Goal: Task Accomplishment & Management: Manage account settings

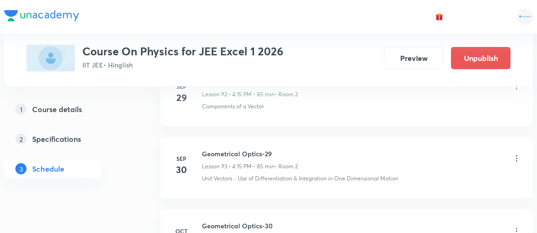
scroll to position [6807, 0]
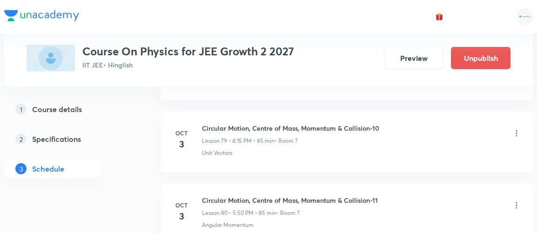
scroll to position [5824, 0]
click at [516, 200] on icon at bounding box center [515, 204] width 9 height 9
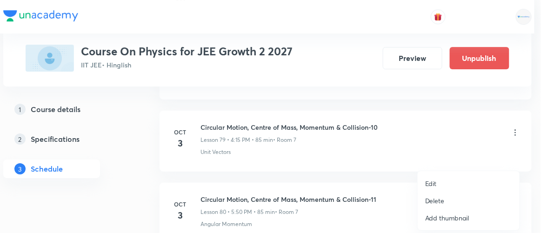
click at [425, 185] on p "Edit" at bounding box center [431, 184] width 12 height 10
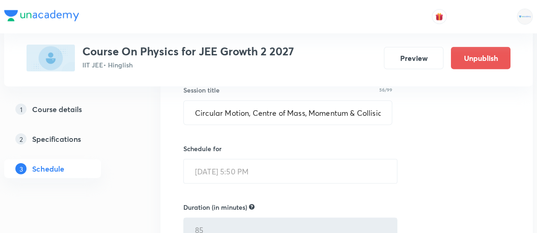
scroll to position [5947, 0]
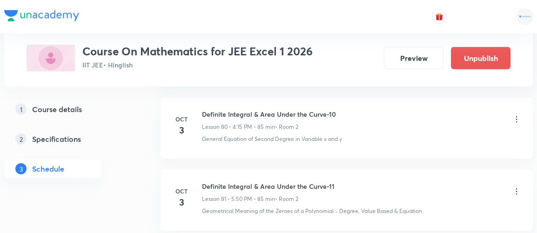
scroll to position [5917, 0]
click at [514, 187] on icon at bounding box center [515, 191] width 9 height 9
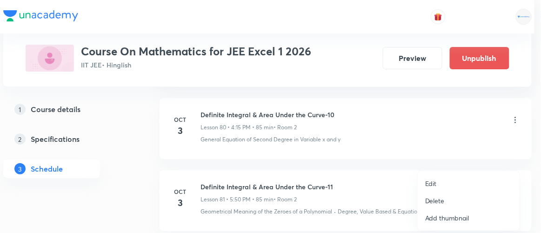
click at [431, 183] on p "Edit" at bounding box center [431, 184] width 12 height 10
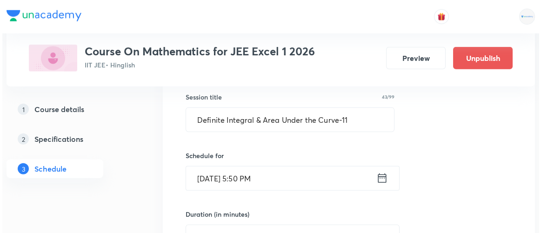
scroll to position [6016, 0]
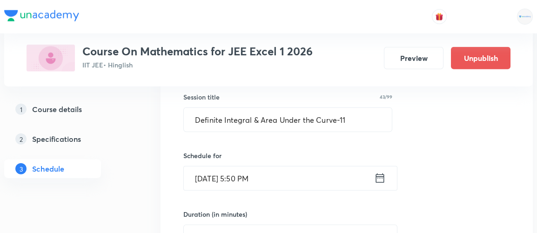
click at [382, 173] on icon at bounding box center [380, 177] width 8 height 9
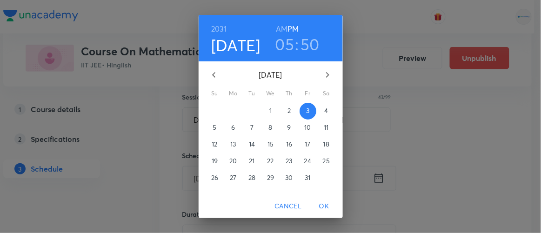
click at [302, 42] on h3 "50" at bounding box center [310, 44] width 19 height 20
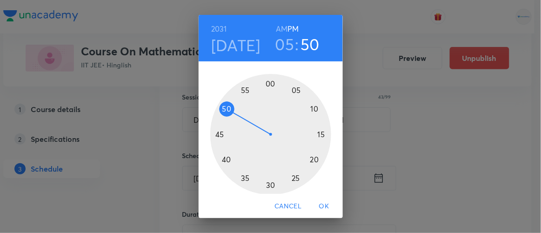
click at [279, 47] on h3 "05" at bounding box center [284, 44] width 19 height 20
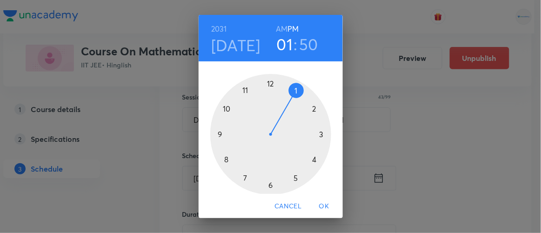
drag, startPoint x: 265, startPoint y: 184, endPoint x: 292, endPoint y: 91, distance: 96.2
click at [292, 91] on div at bounding box center [270, 134] width 121 height 121
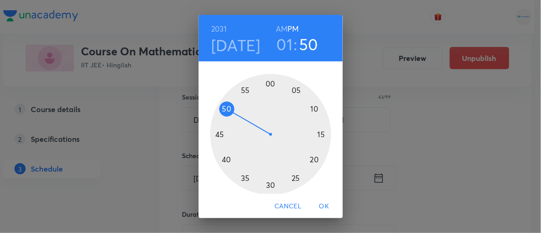
click at [292, 91] on div at bounding box center [270, 134] width 121 height 121
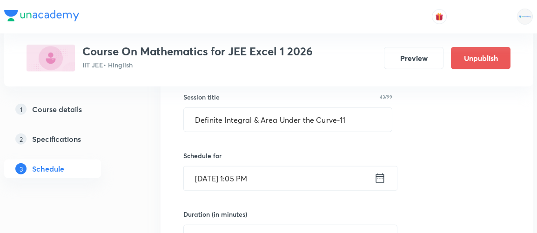
click at [377, 172] on icon at bounding box center [380, 178] width 12 height 13
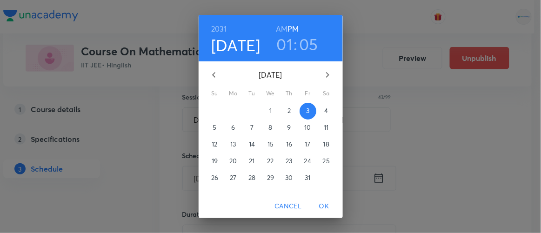
click at [279, 43] on h3 "01" at bounding box center [285, 44] width 16 height 20
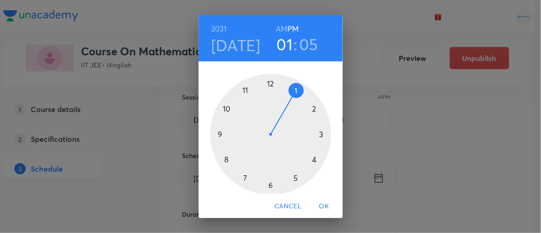
click at [265, 183] on div at bounding box center [270, 134] width 121 height 121
click at [212, 27] on h6 "2031" at bounding box center [219, 28] width 16 height 13
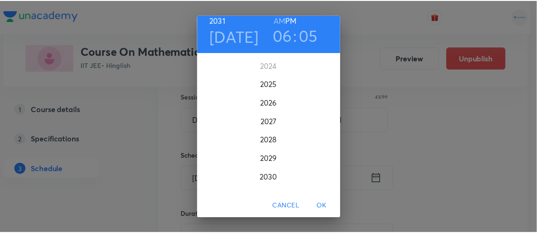
scroll to position [2303, 0]
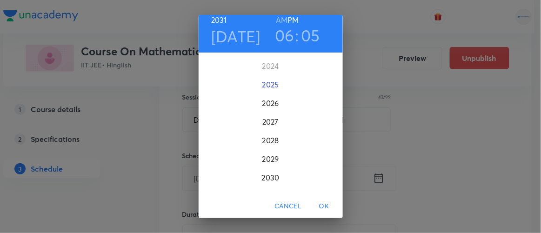
click at [265, 86] on div "2025" at bounding box center [271, 84] width 144 height 19
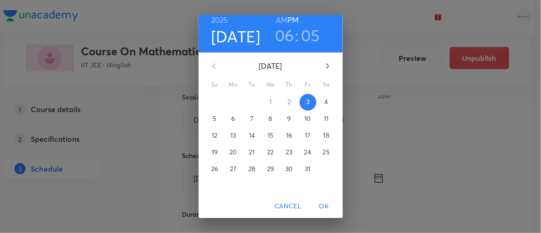
click at [331, 206] on span "OK" at bounding box center [324, 206] width 22 height 12
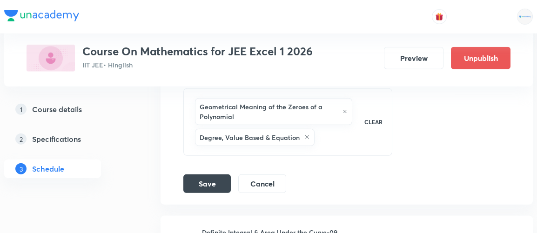
scroll to position [6332, 0]
click at [208, 173] on button "Save" at bounding box center [206, 182] width 47 height 19
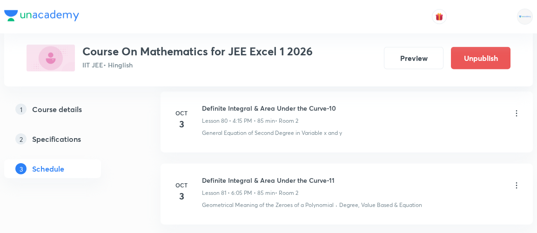
scroll to position [5917, 0]
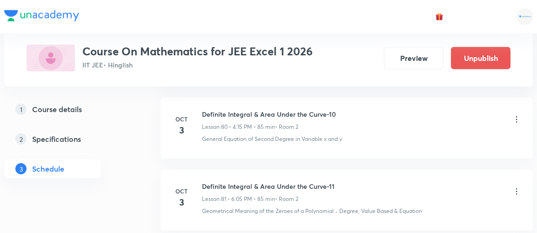
click at [517, 187] on icon at bounding box center [515, 191] width 9 height 9
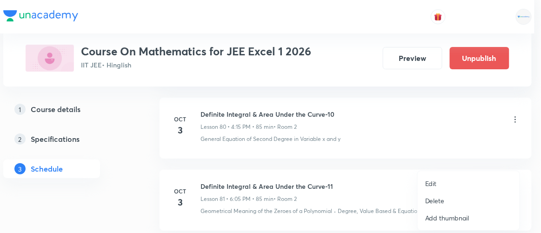
click at [430, 184] on p "Edit" at bounding box center [431, 184] width 12 height 10
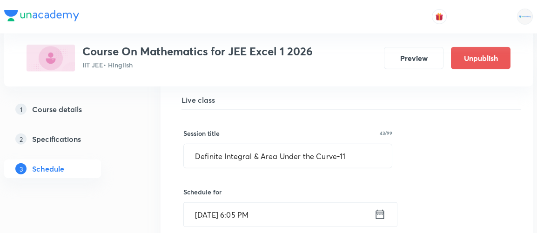
scroll to position [5981, 0]
